Goal: Task Accomplishment & Management: Use online tool/utility

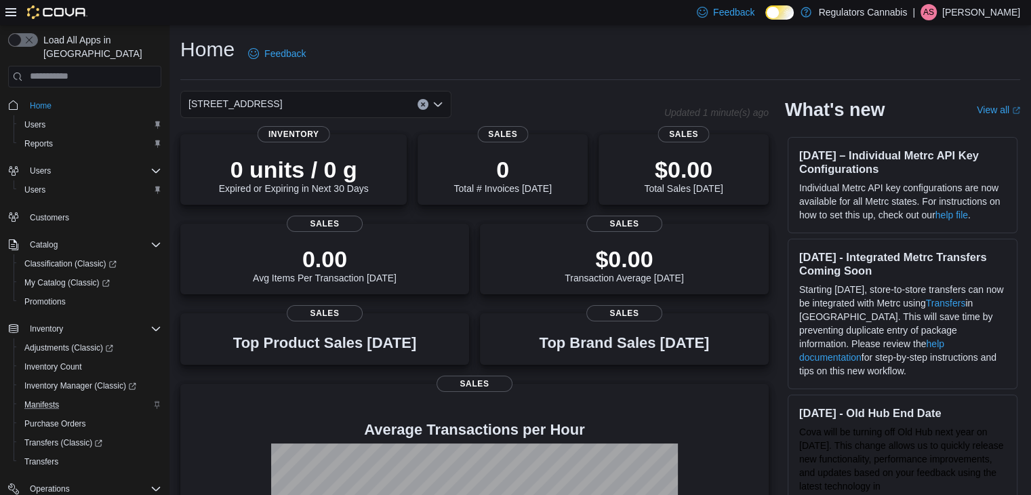
scroll to position [68, 0]
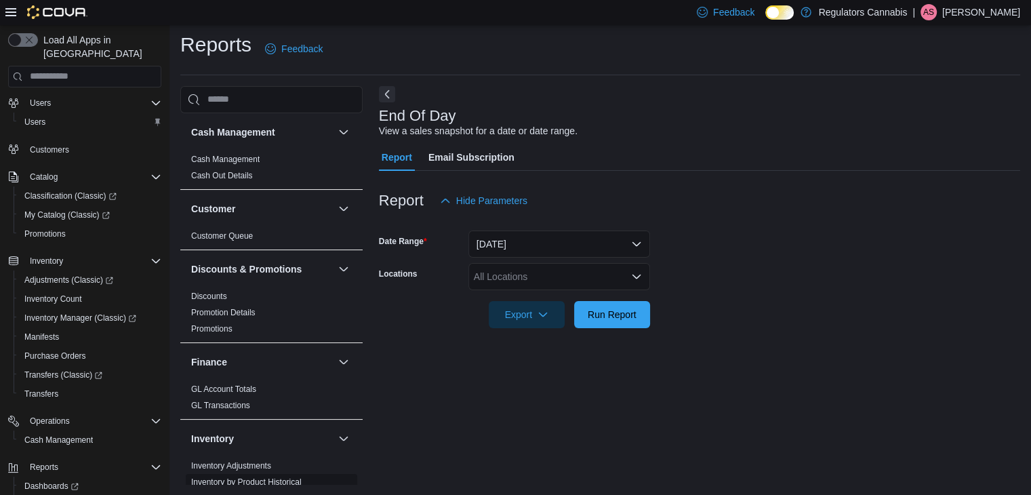
scroll to position [136, 0]
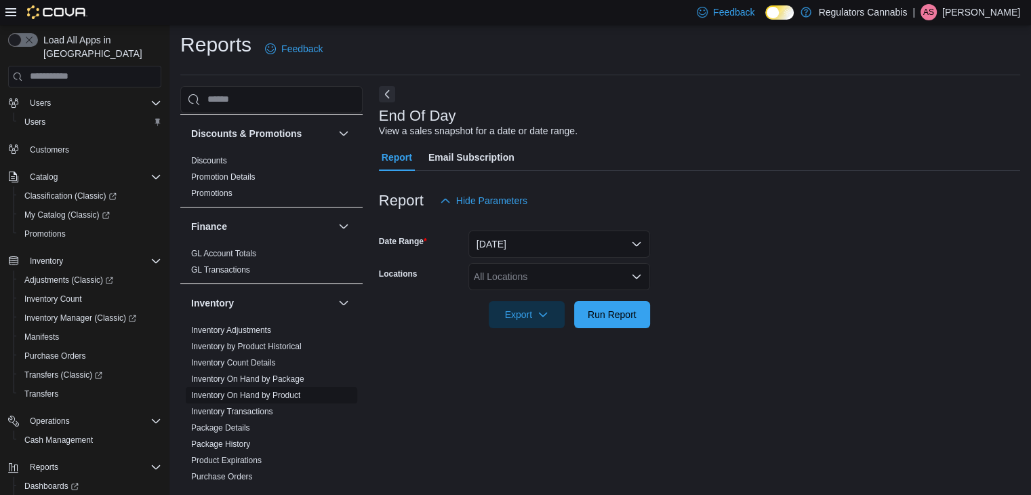
click at [278, 394] on link "Inventory On Hand by Product" at bounding box center [245, 394] width 109 height 9
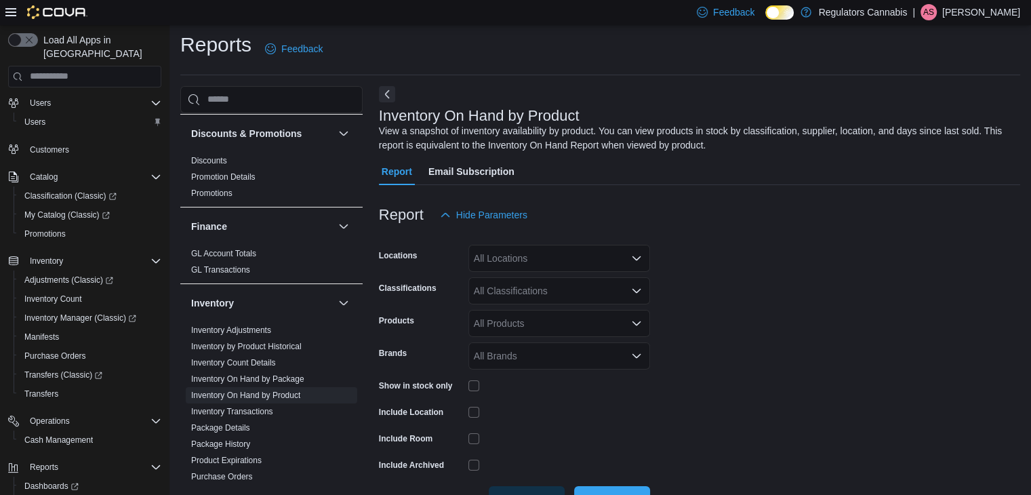
scroll to position [45, 0]
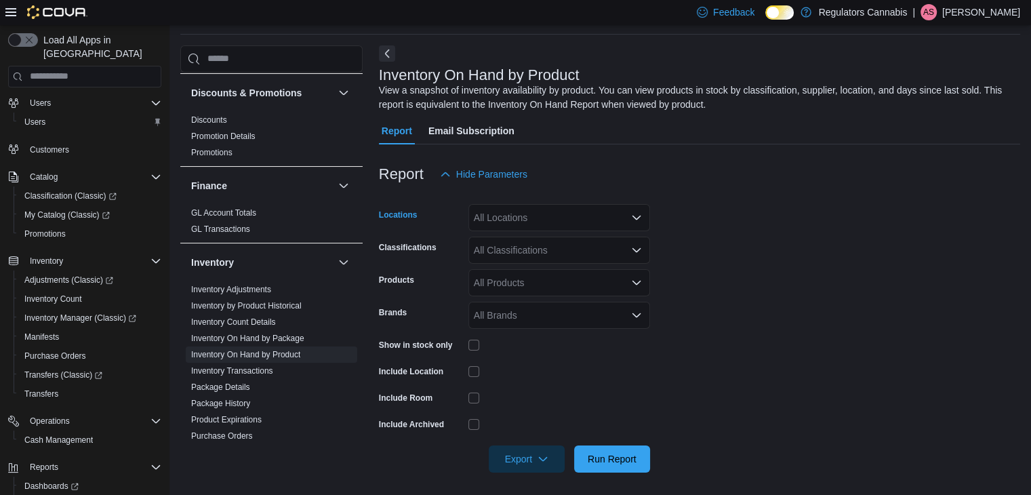
click at [546, 215] on div "All Locations" at bounding box center [559, 217] width 182 height 27
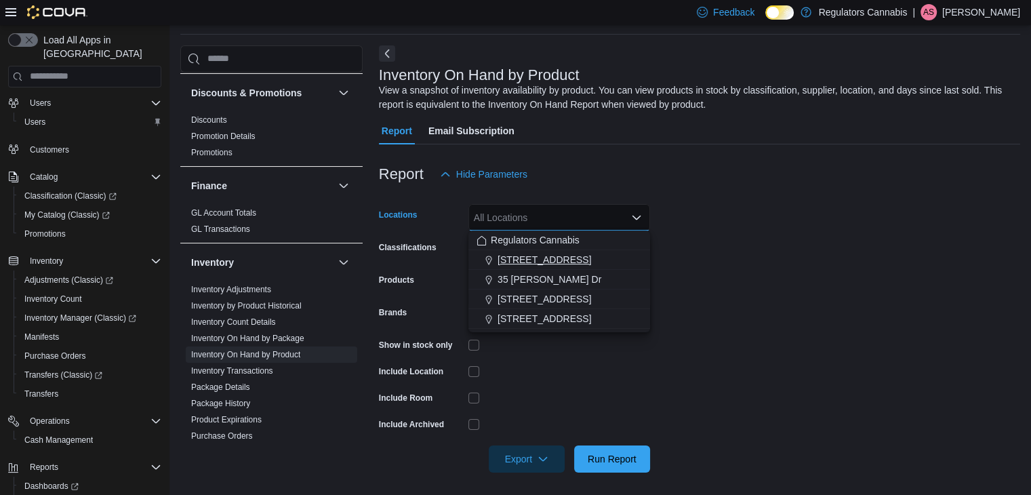
click at [557, 256] on span "3099 Forest Glade Dr" at bounding box center [545, 260] width 94 height 14
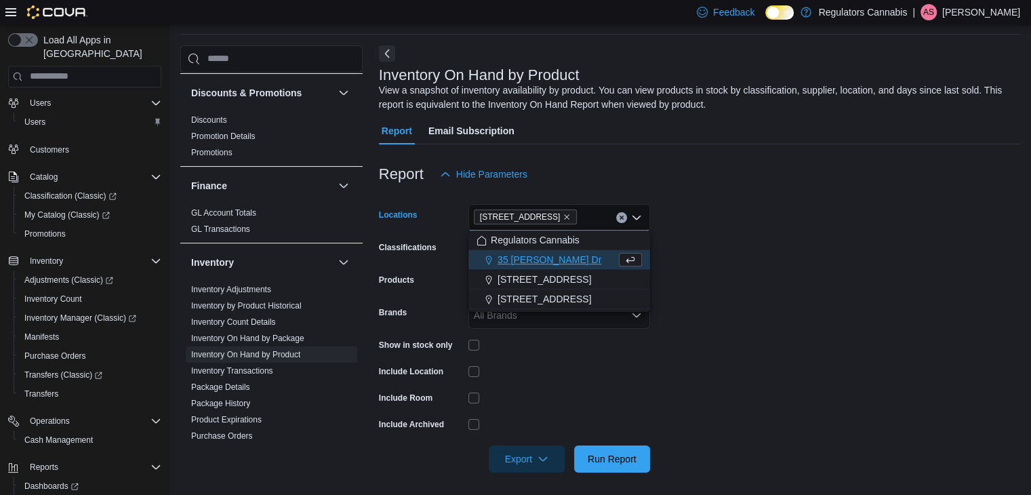
click at [852, 209] on form "Locations 3099 Forest Glade Dr Combo box. Selected. 3099 Forest Glade Dr. Press…" at bounding box center [699, 330] width 641 height 285
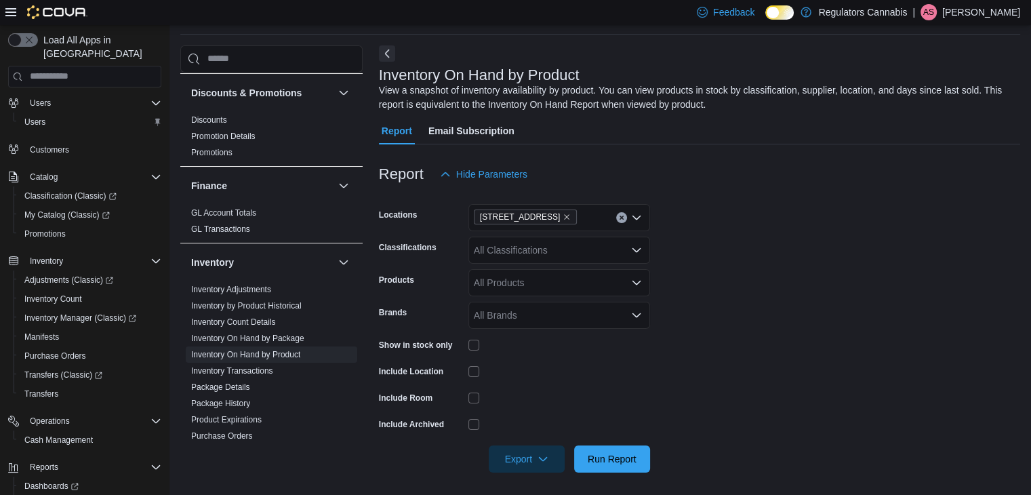
click at [525, 252] on div "All Classifications" at bounding box center [559, 250] width 182 height 27
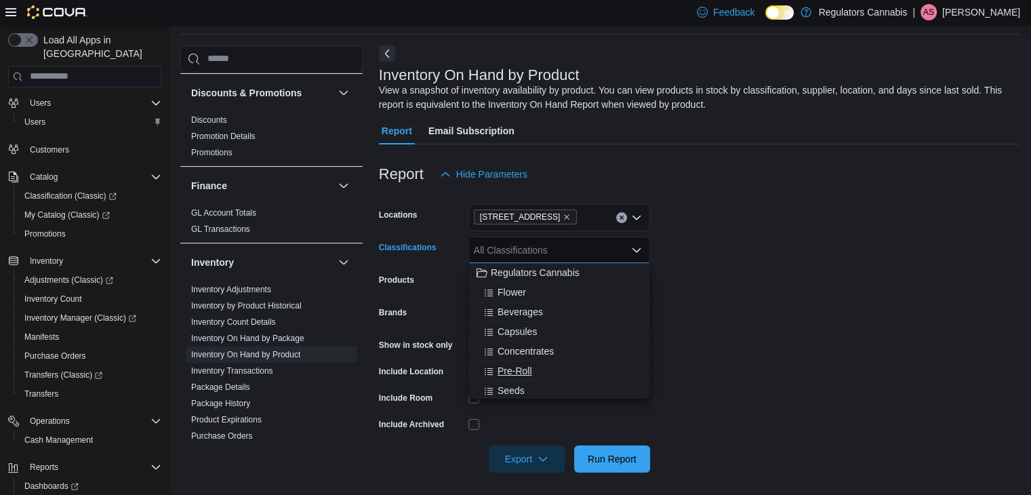
click at [538, 367] on div "Pre-Roll" at bounding box center [559, 371] width 165 height 14
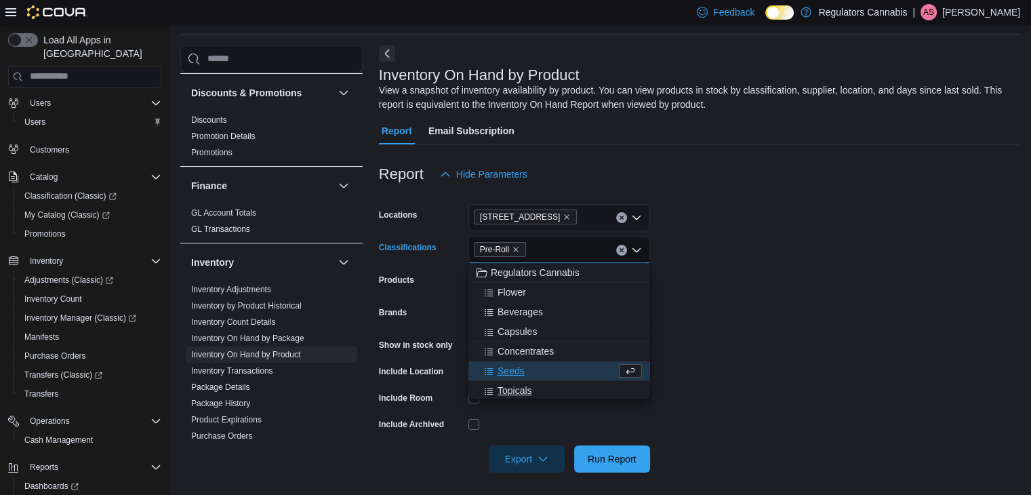
click at [540, 390] on div "Topicals" at bounding box center [559, 391] width 165 height 14
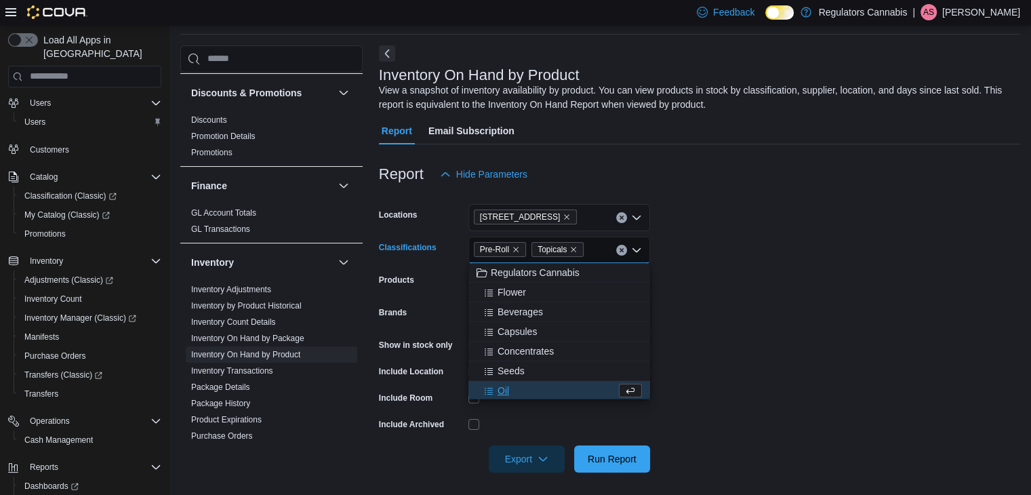
scroll to position [2, 0]
click at [873, 280] on form "Locations 3099 Forest Glade Dr Classifications Pre-Roll Topicals Combo box. Sel…" at bounding box center [699, 330] width 641 height 285
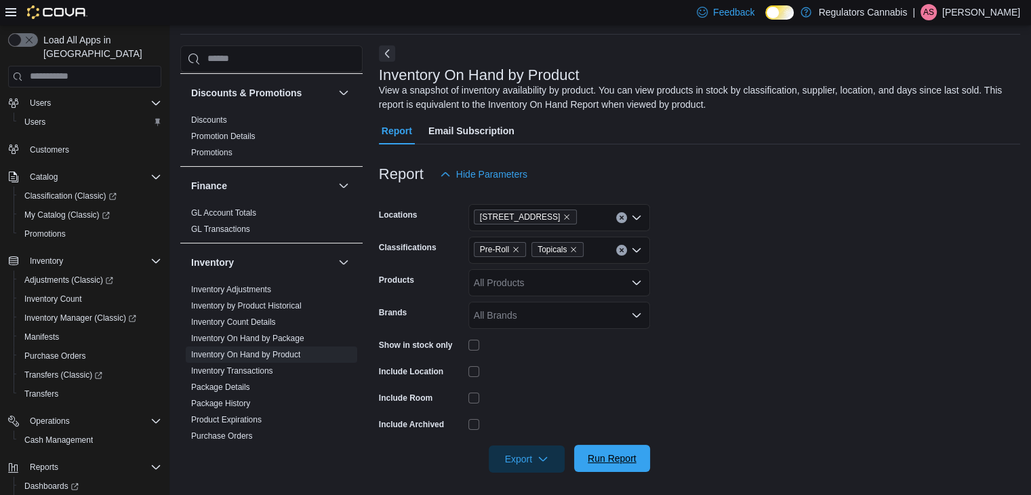
click at [629, 468] on span "Run Report" at bounding box center [612, 458] width 60 height 27
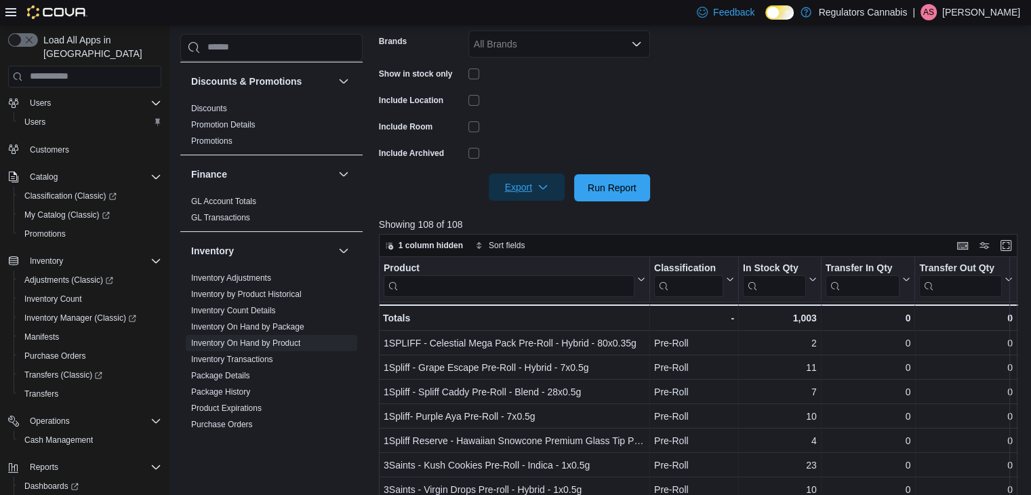
click at [521, 186] on span "Export" at bounding box center [527, 187] width 60 height 27
click at [519, 218] on span "Export to Excel" at bounding box center [528, 214] width 61 height 11
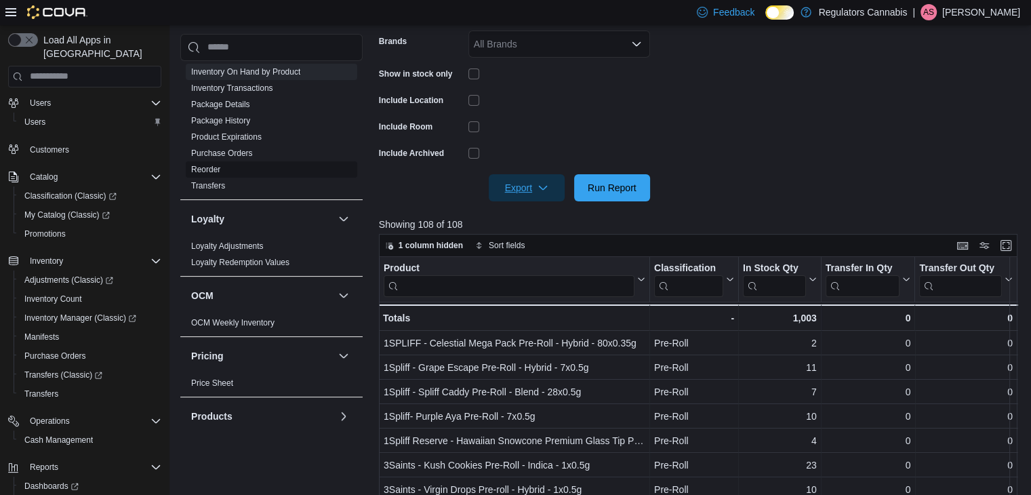
scroll to position [610, 0]
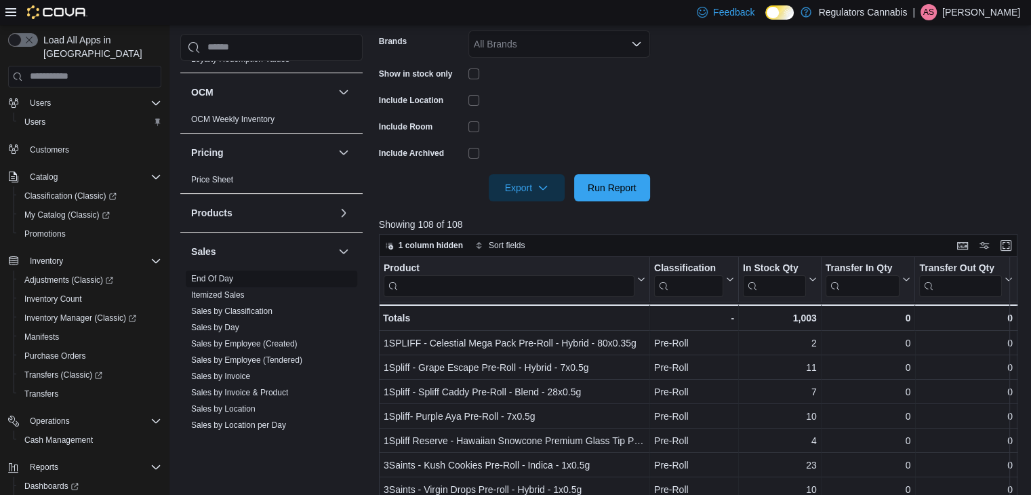
click at [220, 279] on link "End Of Day" at bounding box center [212, 278] width 42 height 9
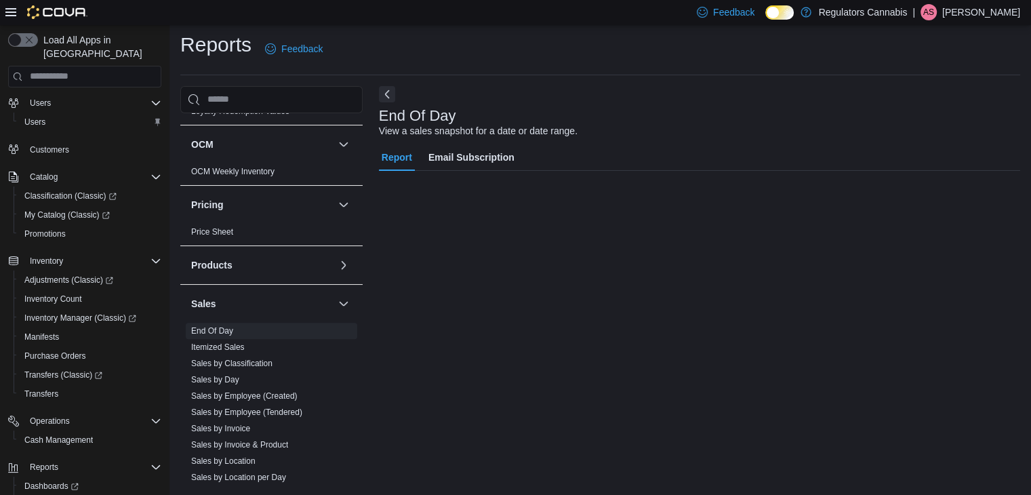
scroll to position [5, 0]
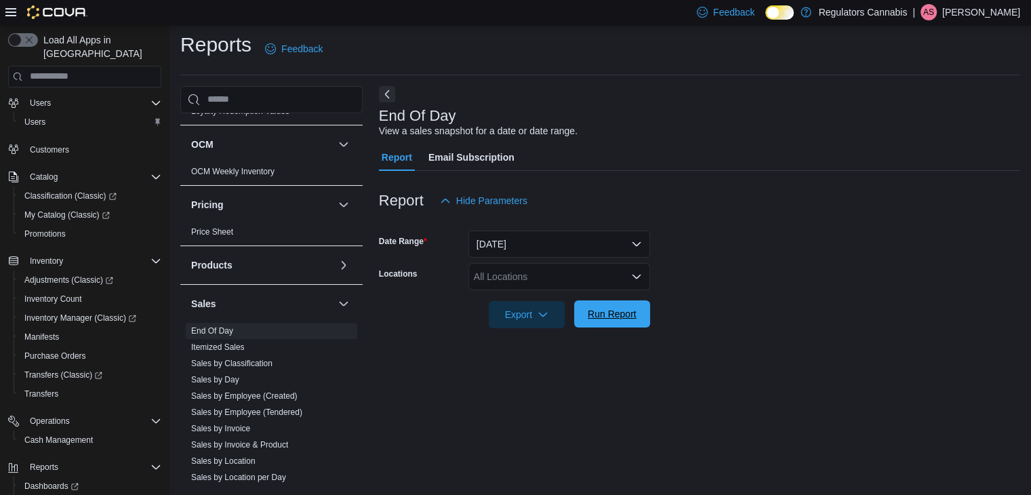
click at [622, 310] on span "Run Report" at bounding box center [612, 314] width 49 height 14
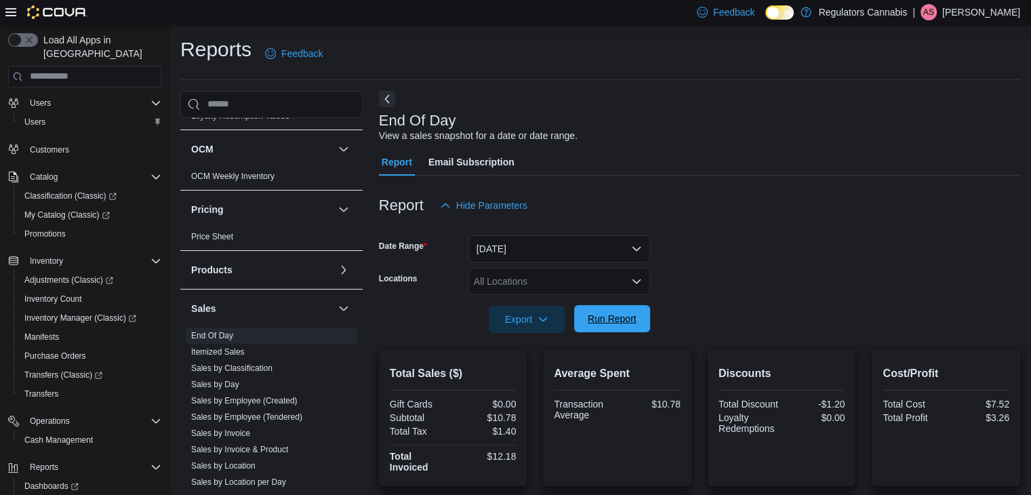
click at [607, 312] on span "Run Report" at bounding box center [612, 319] width 49 height 14
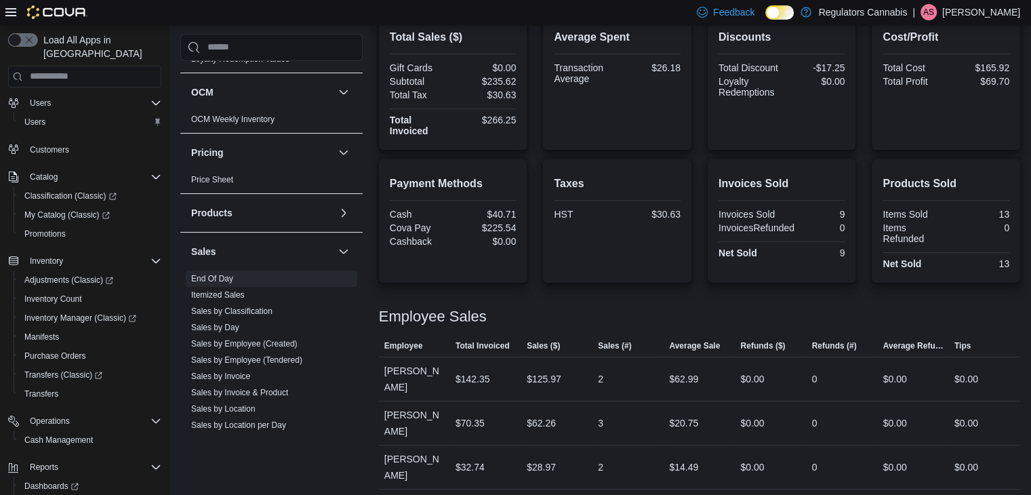
scroll to position [201, 0]
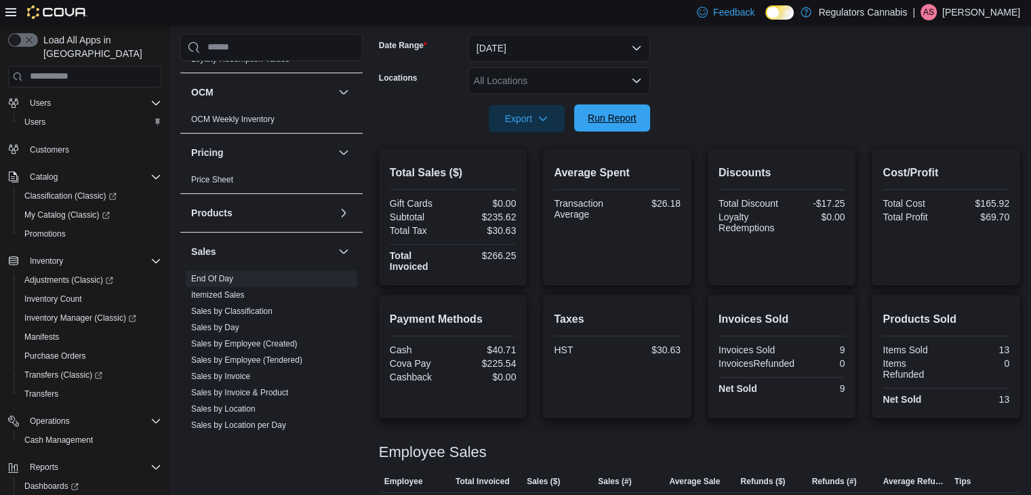
click at [605, 119] on span "Run Report" at bounding box center [612, 118] width 49 height 14
